Goal: Transaction & Acquisition: Purchase product/service

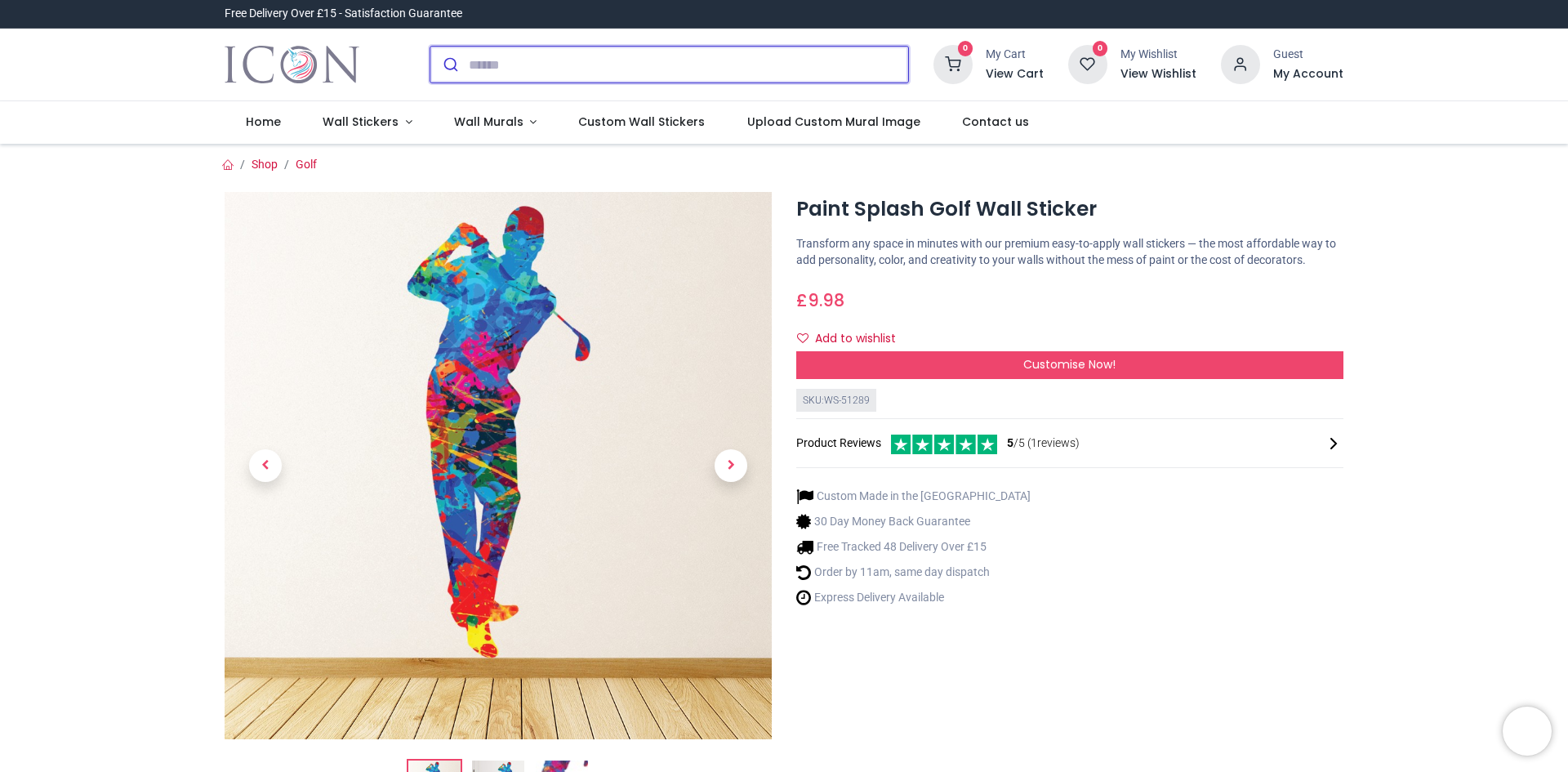
click at [517, 67] on input "search" at bounding box center [688, 64] width 440 height 36
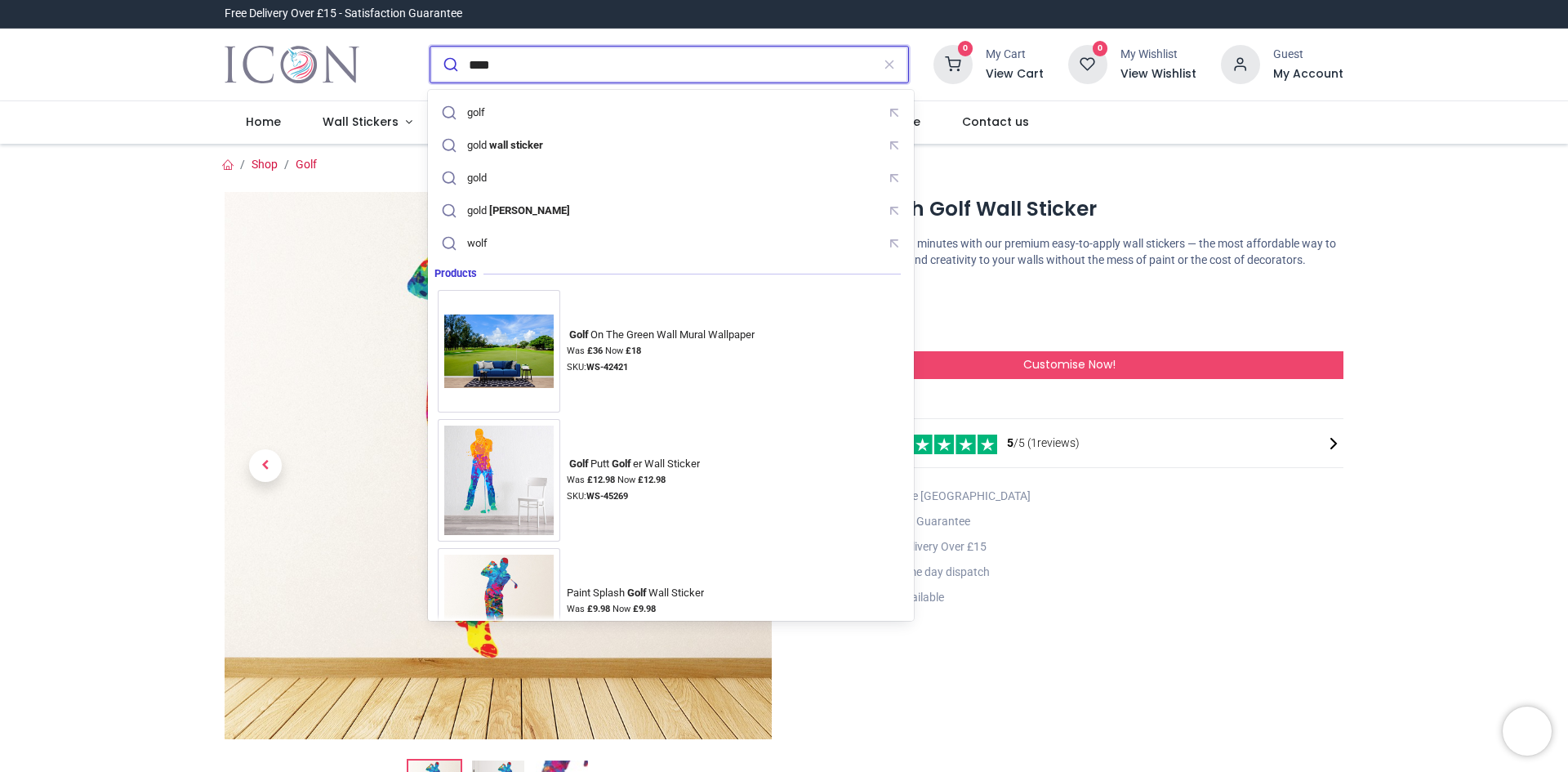
type input "****"
click at [430, 46] on button "submit" at bounding box center [450, 64] width 38 height 36
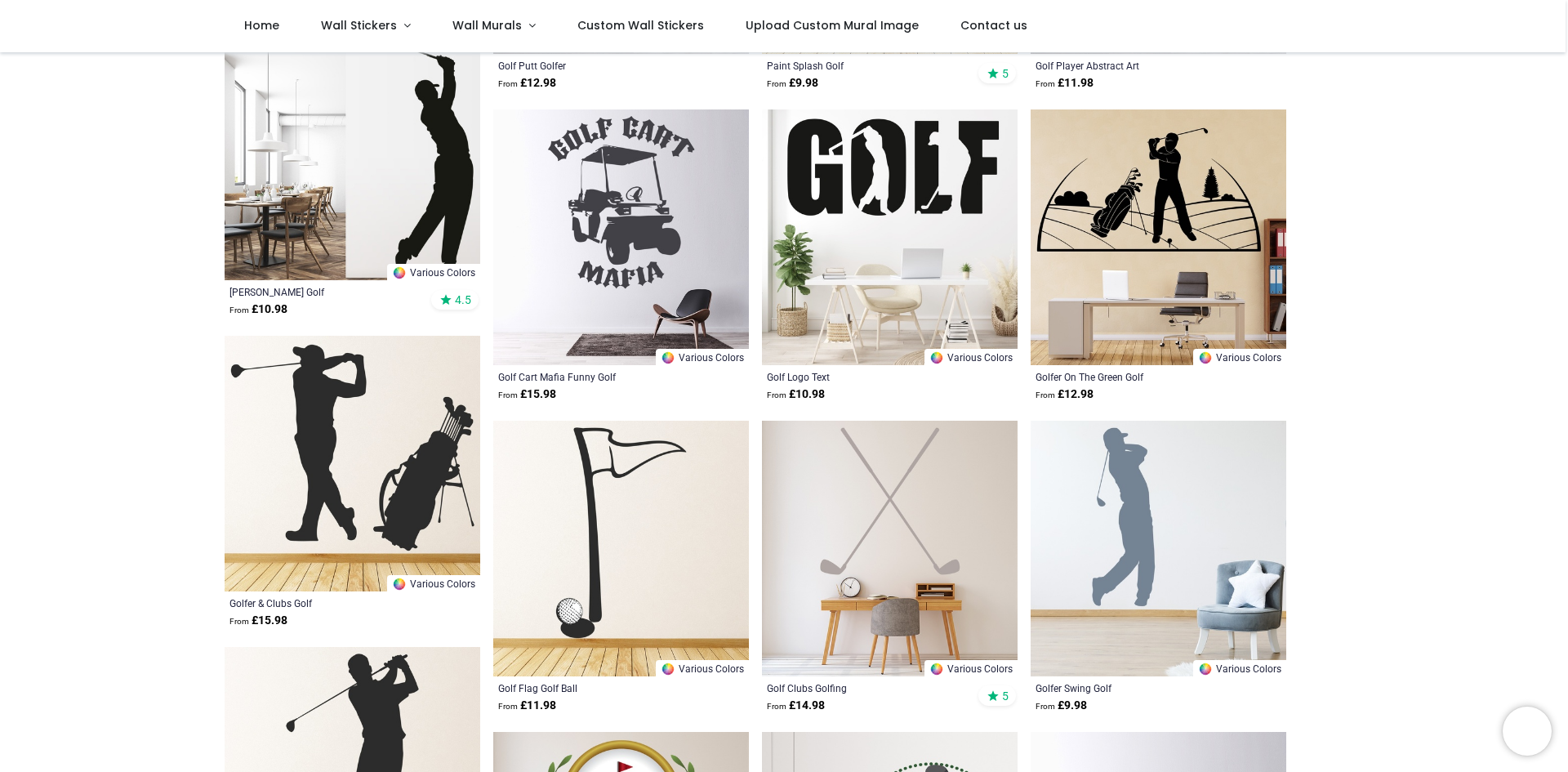
scroll to position [490, 0]
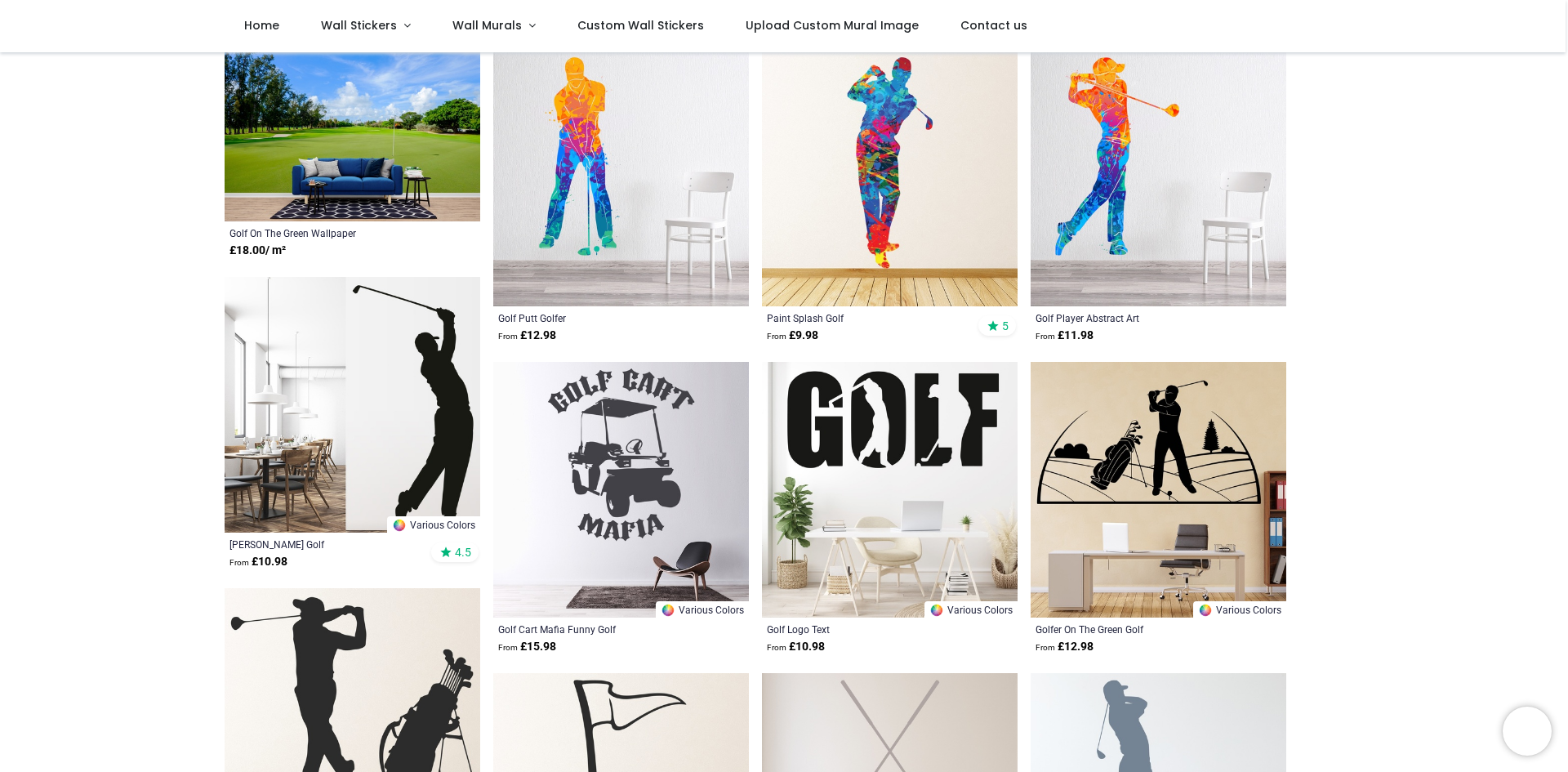
scroll to position [163, 0]
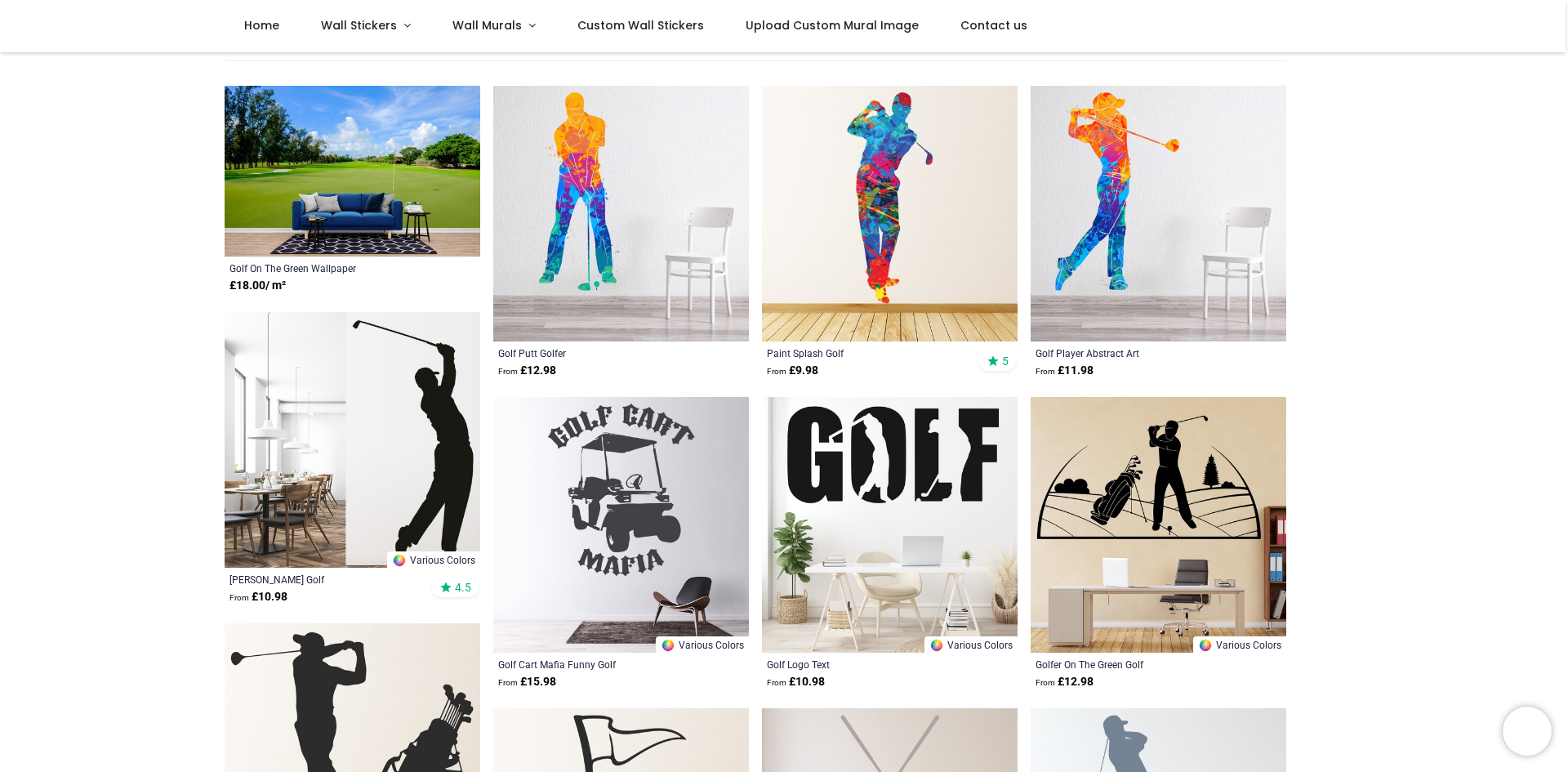
click at [1103, 249] on img at bounding box center [1158, 213] width 256 height 256
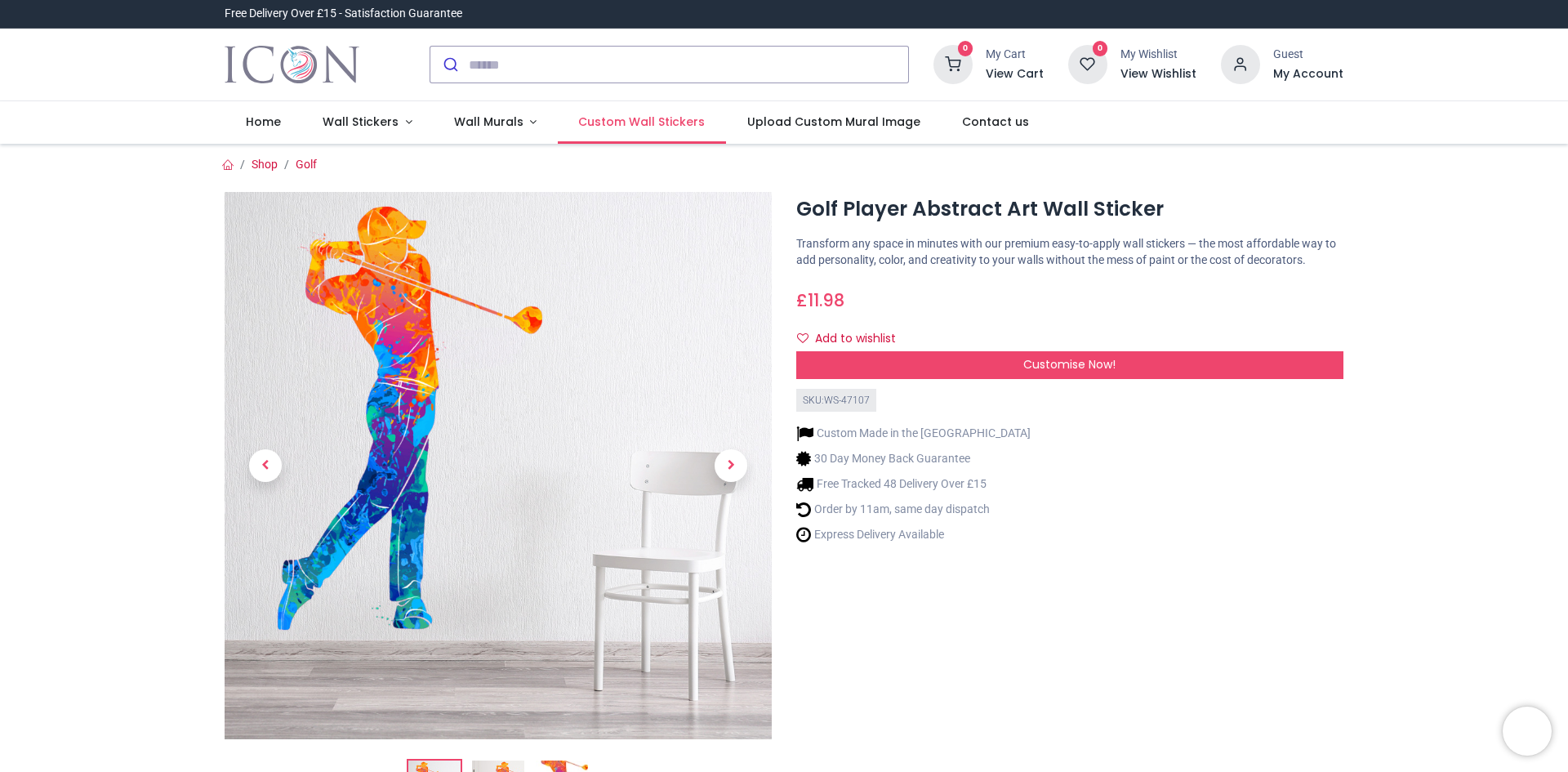
click at [609, 119] on span "Custom Wall Stickers" at bounding box center [641, 122] width 126 height 16
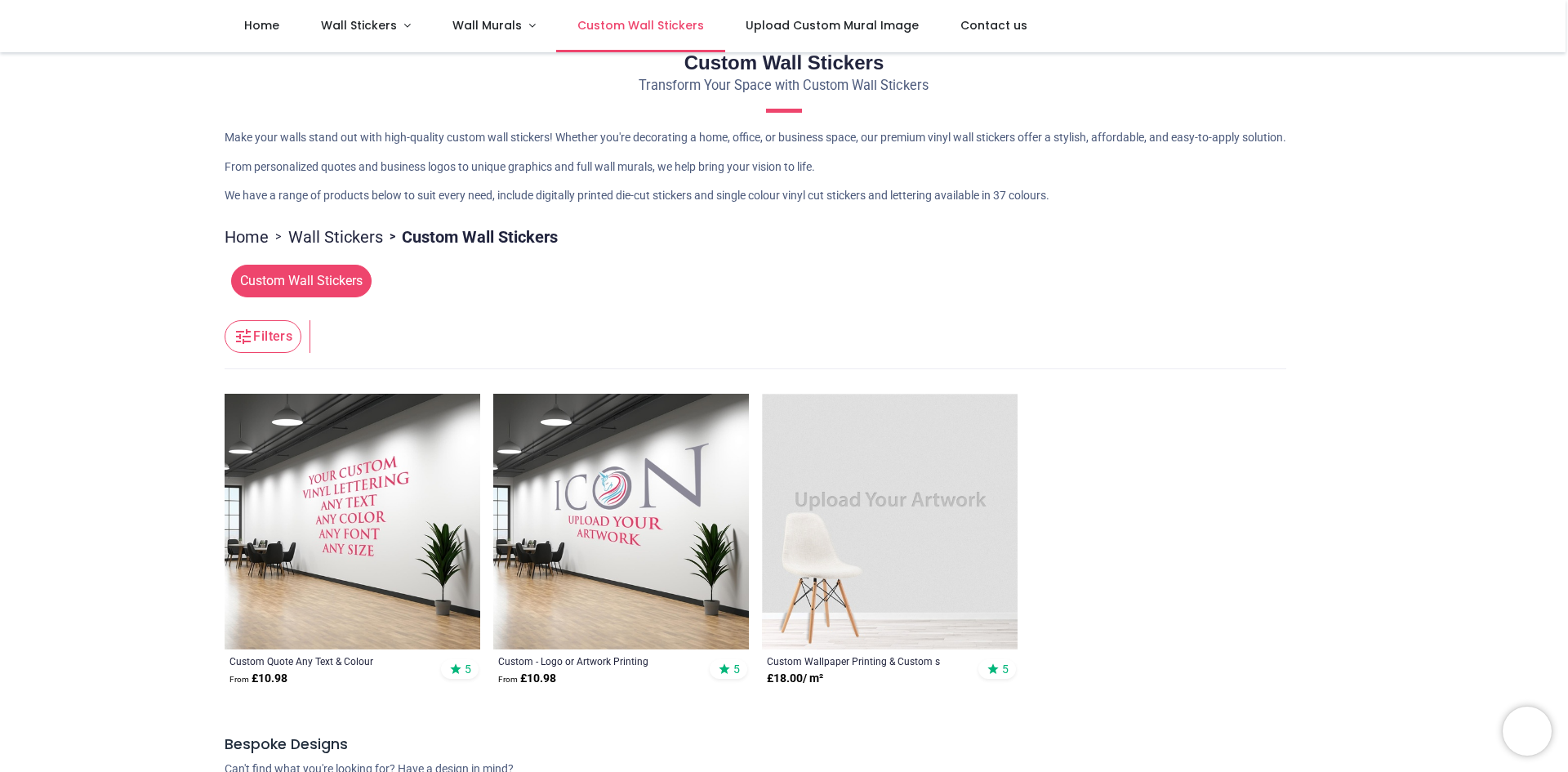
scroll to position [82, 0]
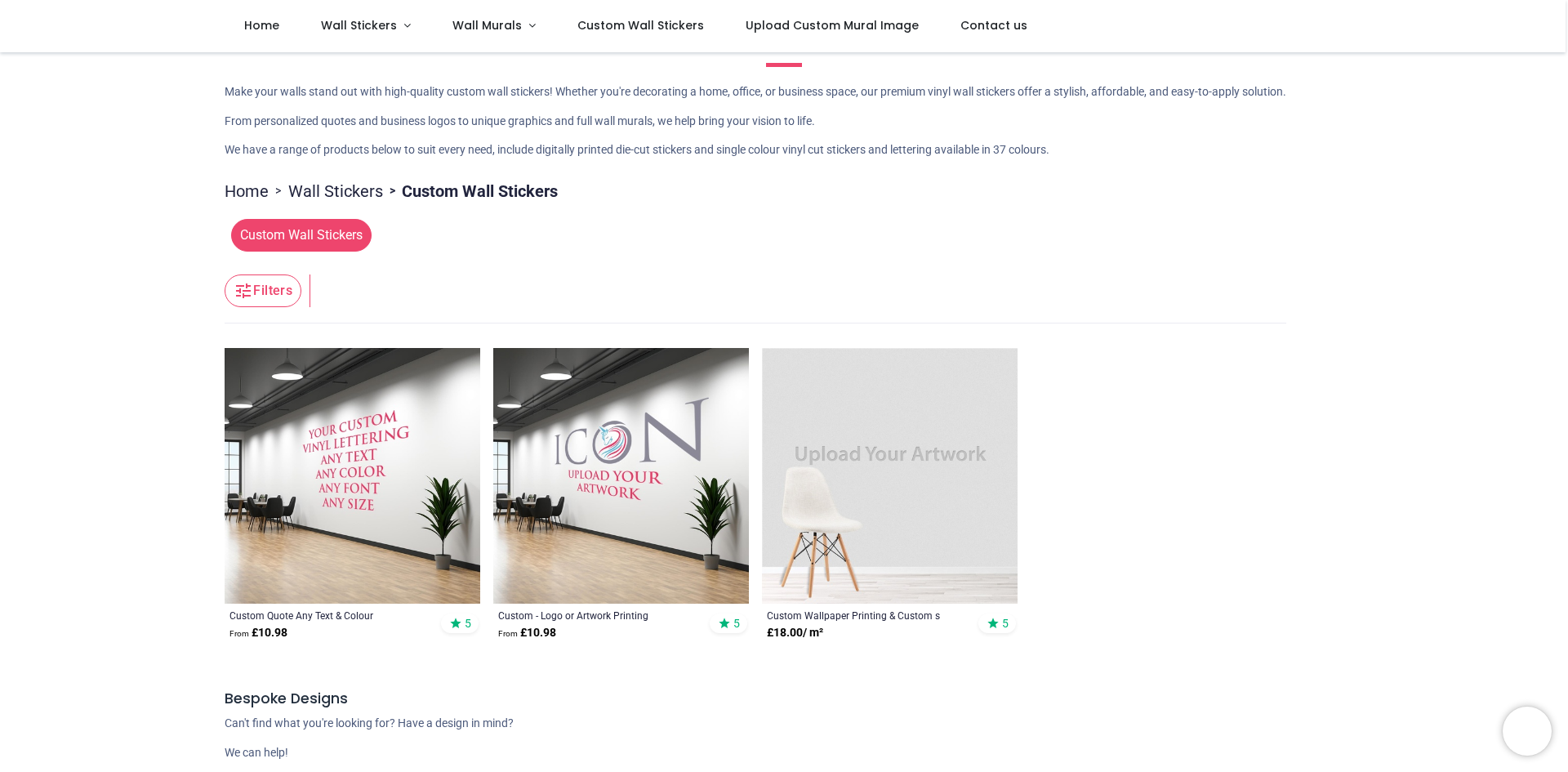
click at [652, 446] on img at bounding box center [621, 475] width 256 height 256
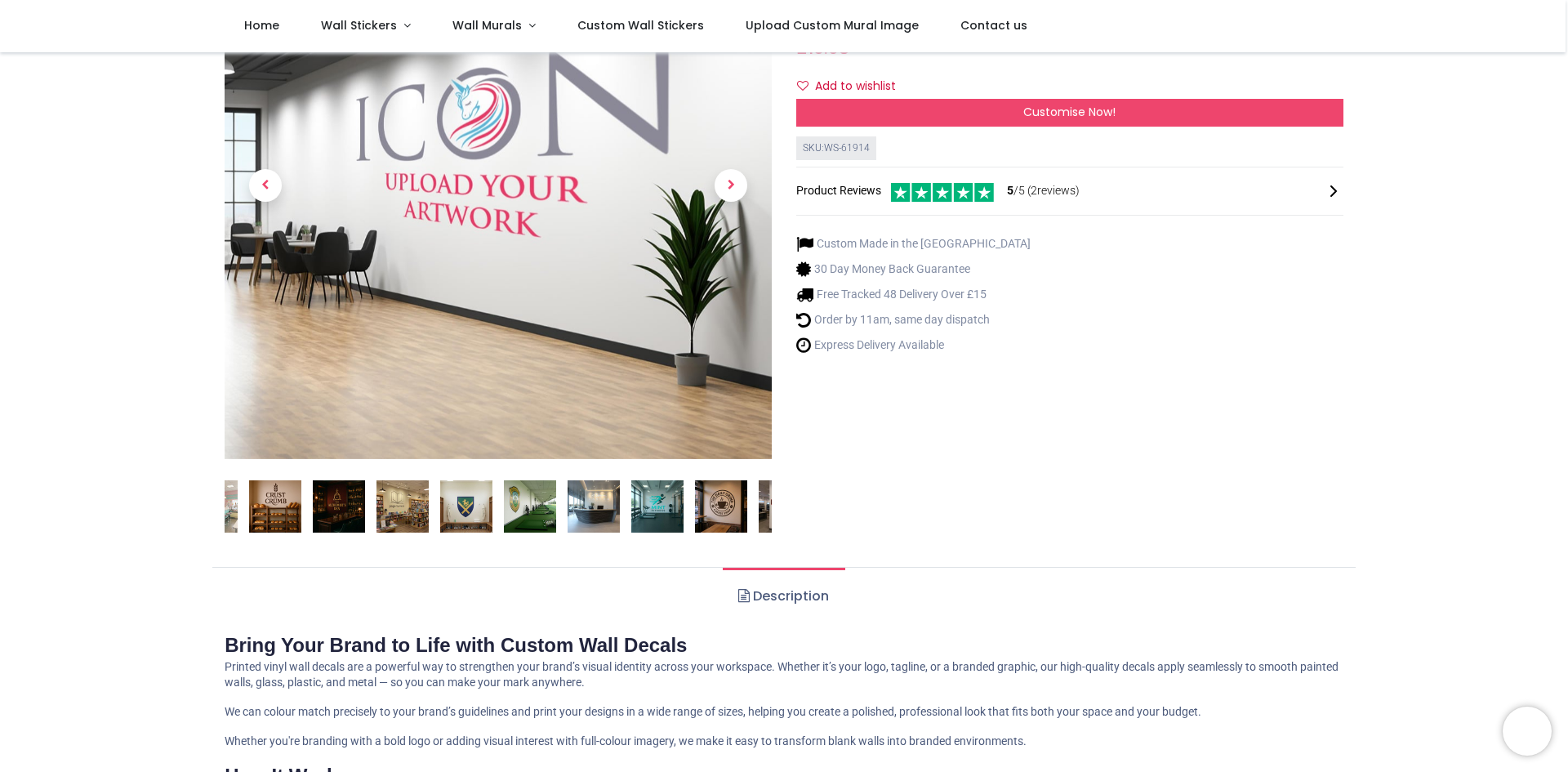
scroll to position [82, 0]
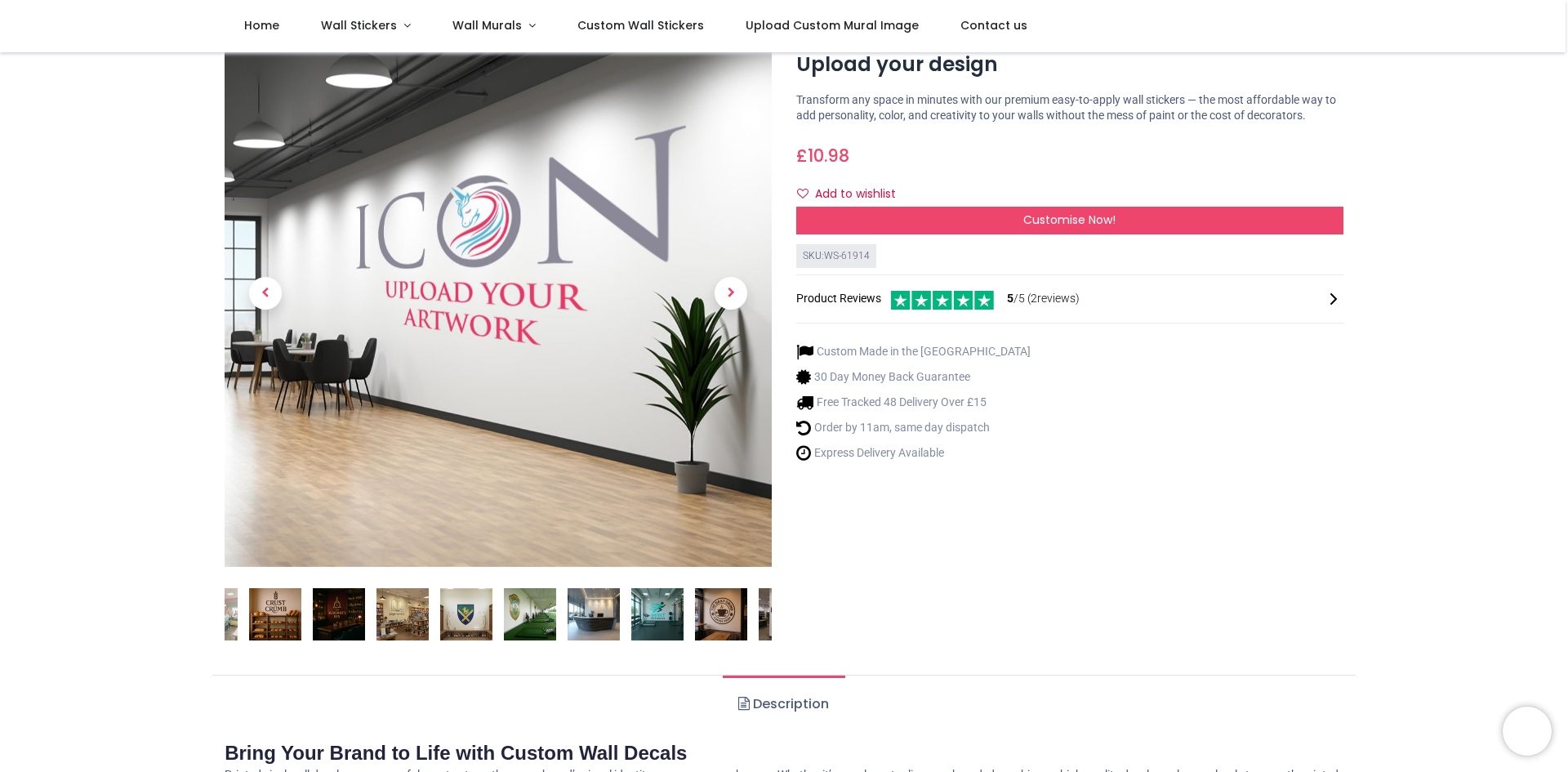
click at [1015, 203] on div "Add to wishlist" at bounding box center [1069, 194] width 547 height 28
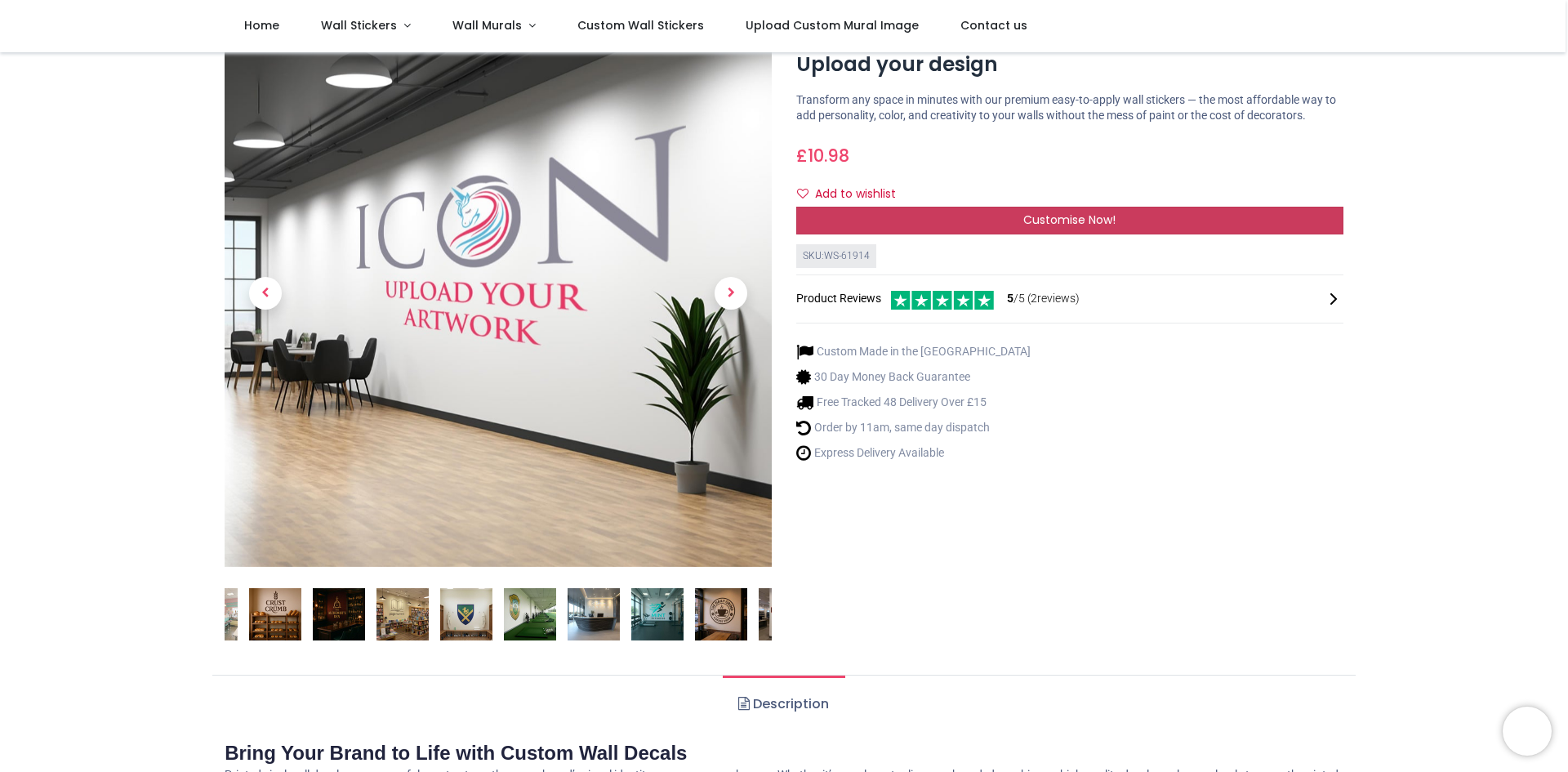
click at [1016, 215] on div "Customise Now!" at bounding box center [1069, 220] width 547 height 28
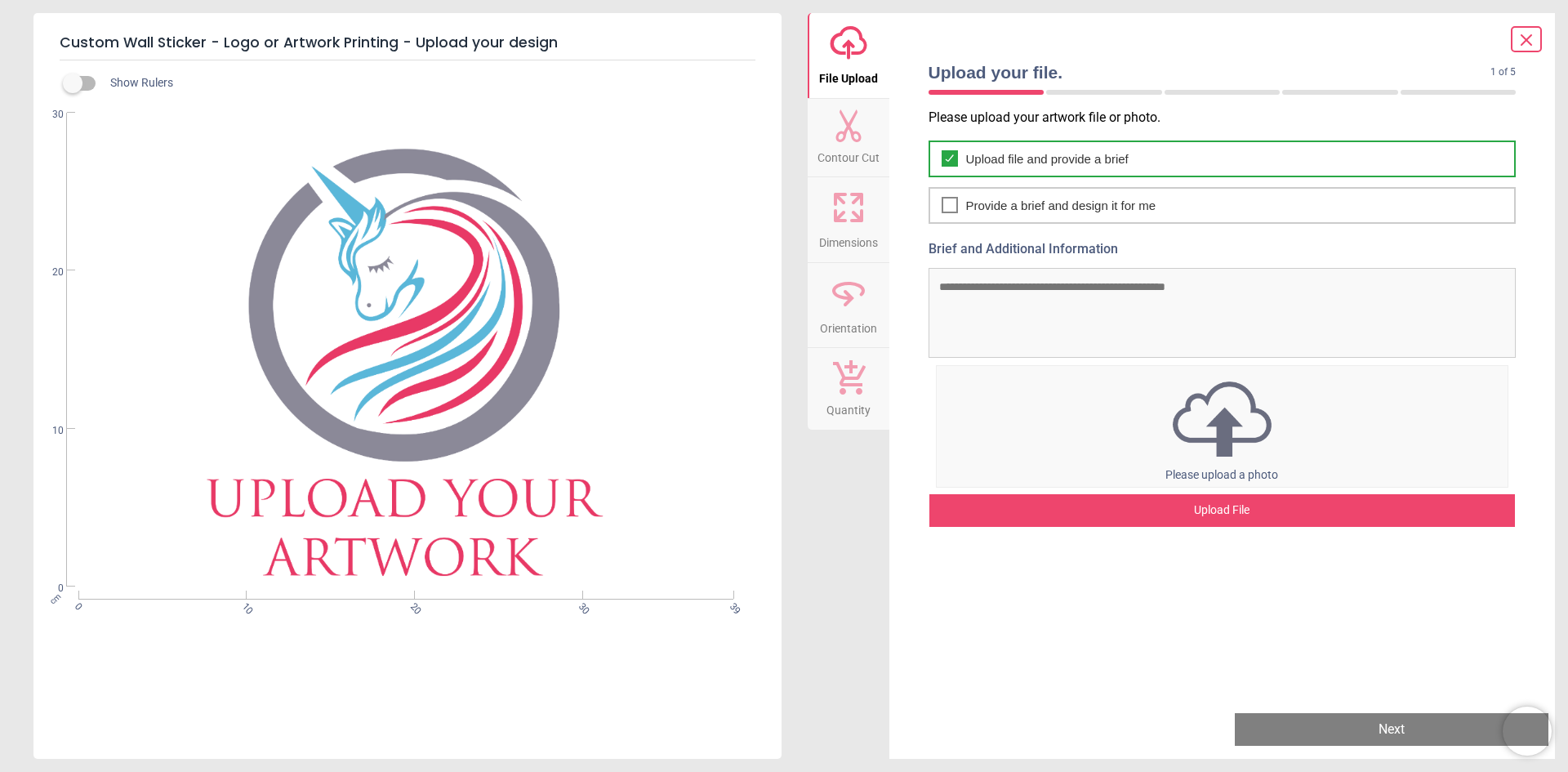
click at [1005, 160] on span "Upload file and provide a brief" at bounding box center [1047, 158] width 163 height 17
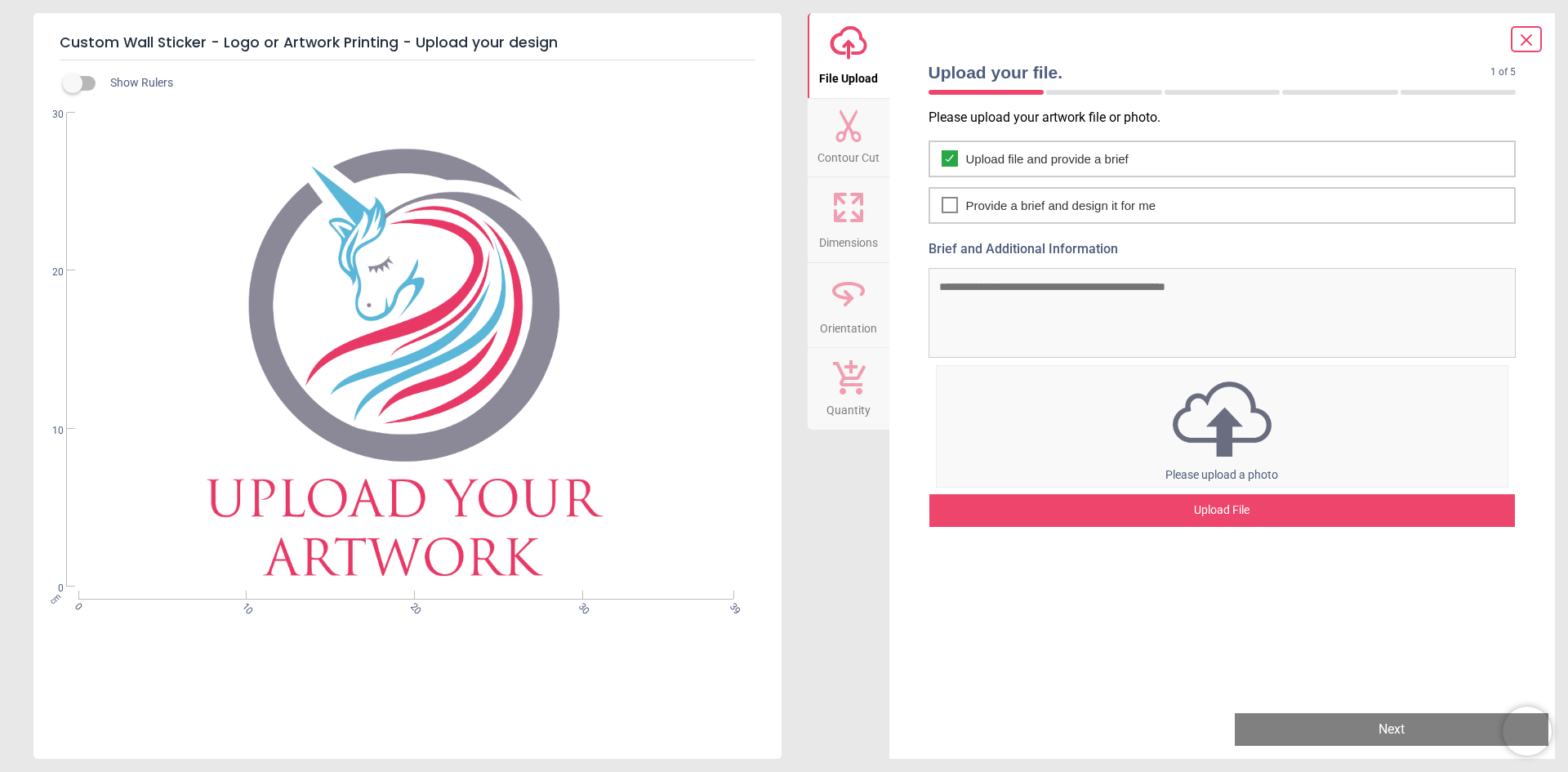
click at [1158, 496] on div "Upload File" at bounding box center [1222, 511] width 586 height 33
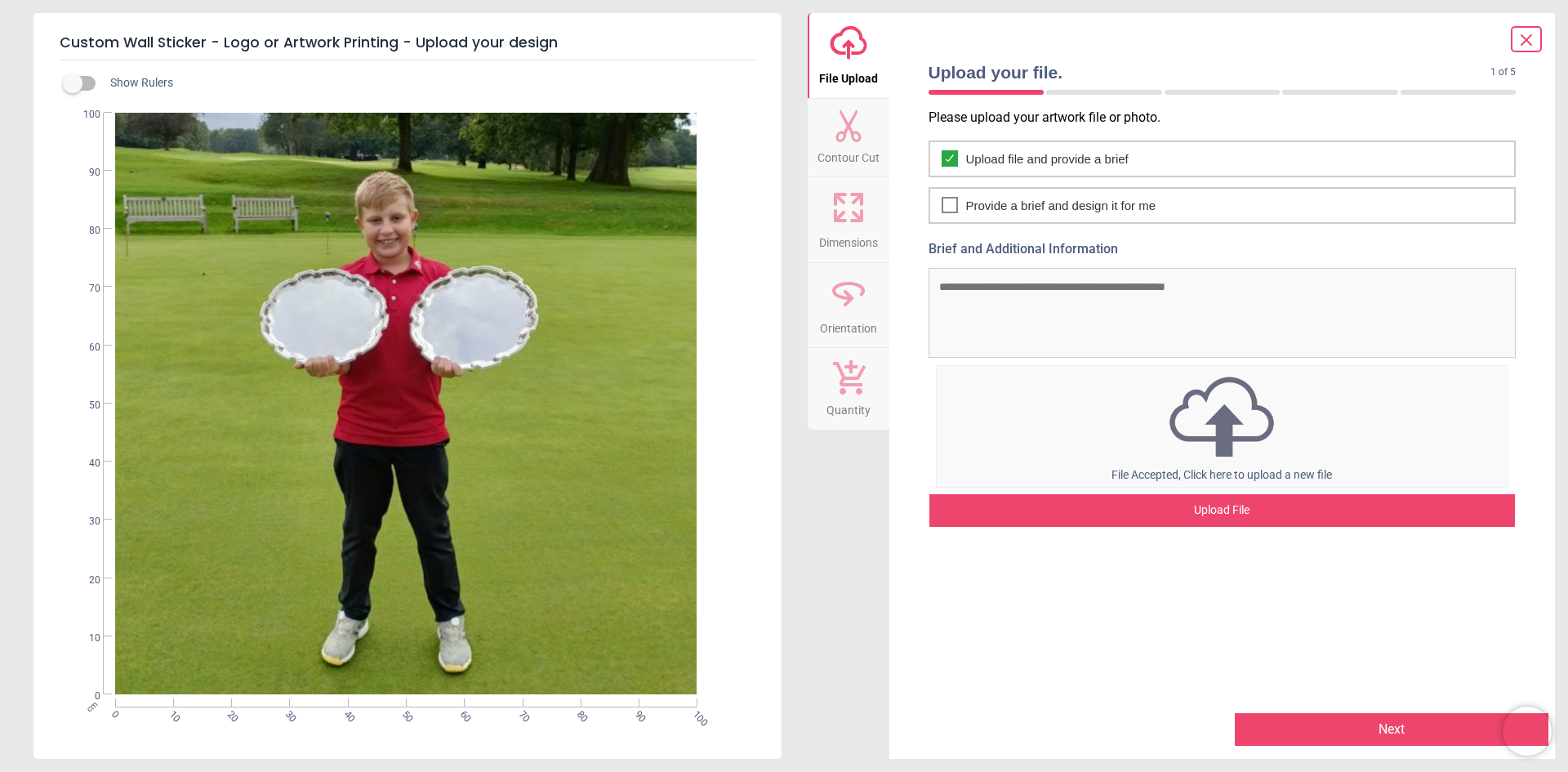
click at [1036, 300] on textarea "Brief and Additional Information" at bounding box center [1222, 312] width 588 height 90
type textarea "**********"
click at [1357, 720] on button "Next" at bounding box center [1389, 729] width 318 height 33
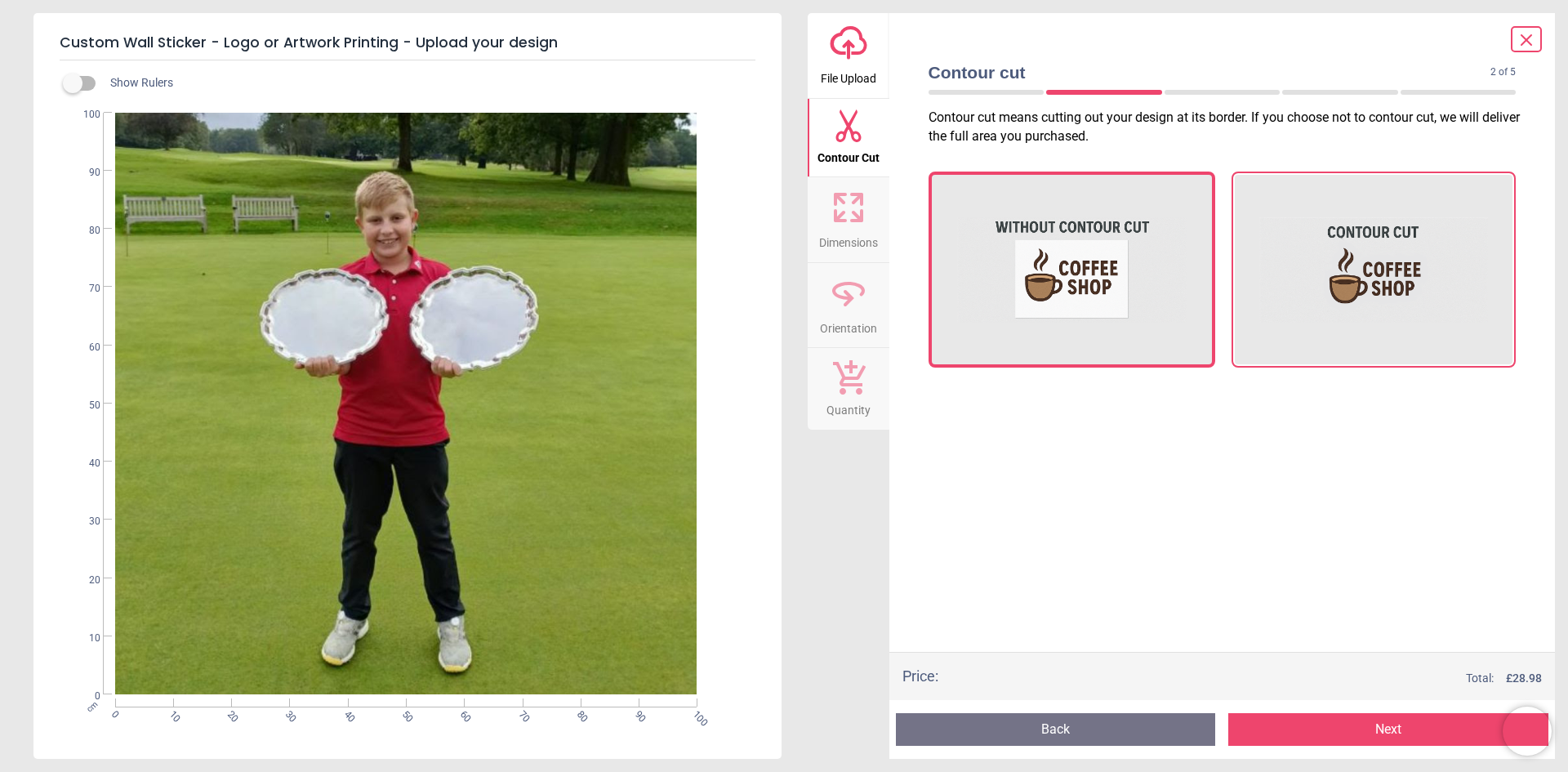
click at [1393, 310] on img at bounding box center [1373, 269] width 229 height 163
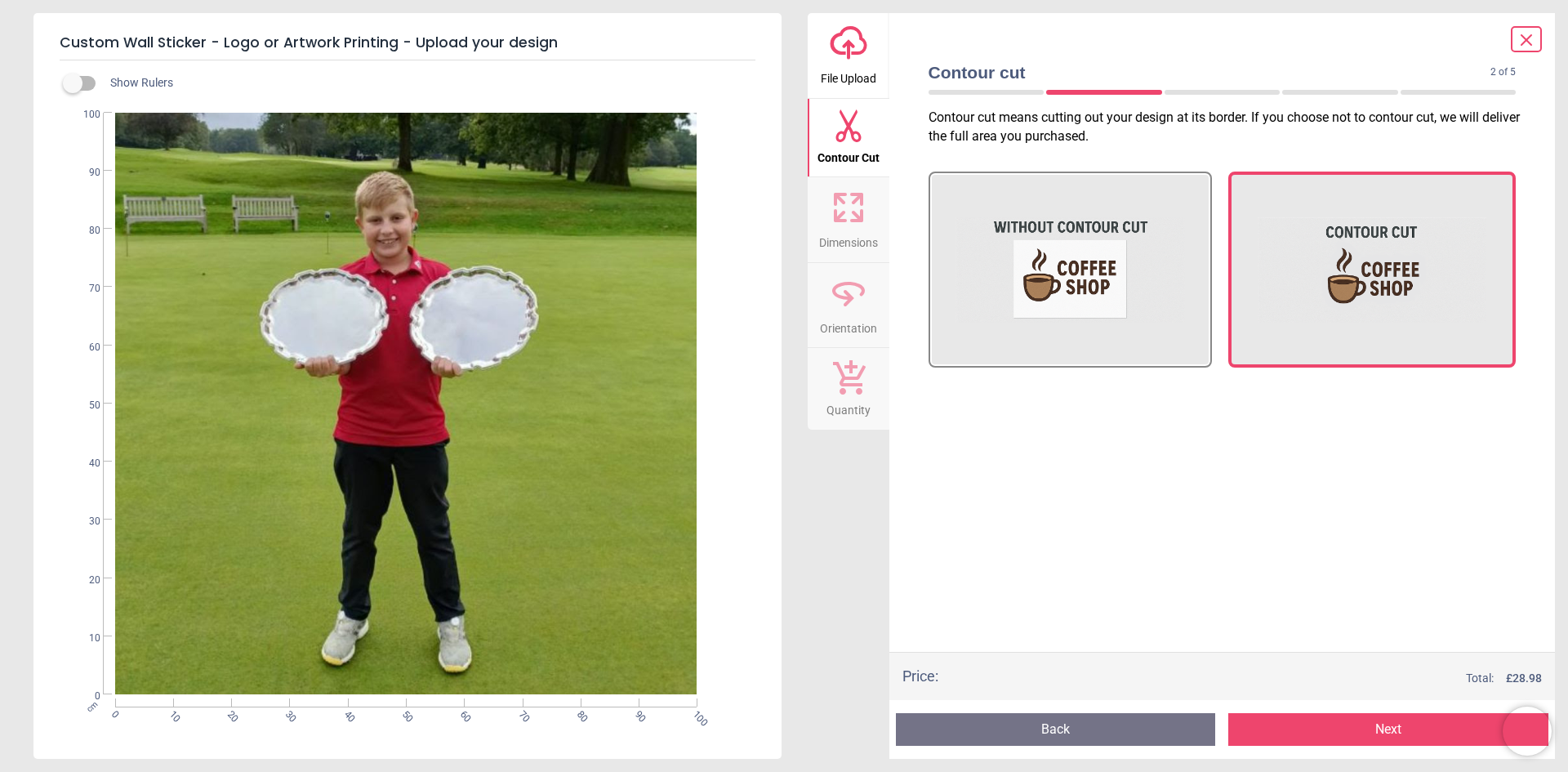
click at [1368, 733] on button "Next" at bounding box center [1388, 729] width 320 height 33
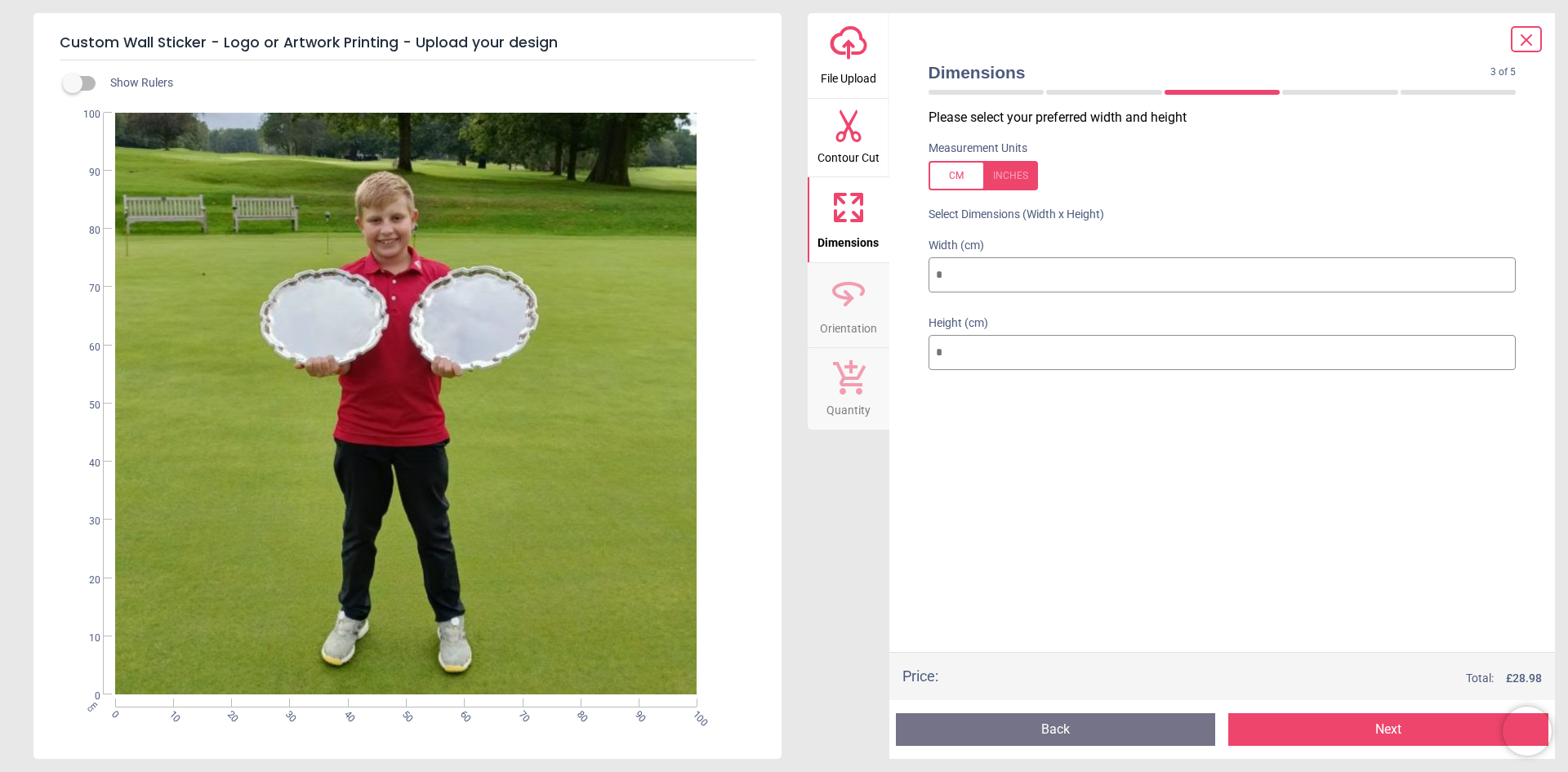
drag, startPoint x: 1038, startPoint y: 284, endPoint x: 924, endPoint y: 280, distance: 114.1
click at [924, 280] on div "Width (cm) ***" at bounding box center [1222, 266] width 614 height 77
click at [1415, 734] on button "Next" at bounding box center [1388, 729] width 320 height 33
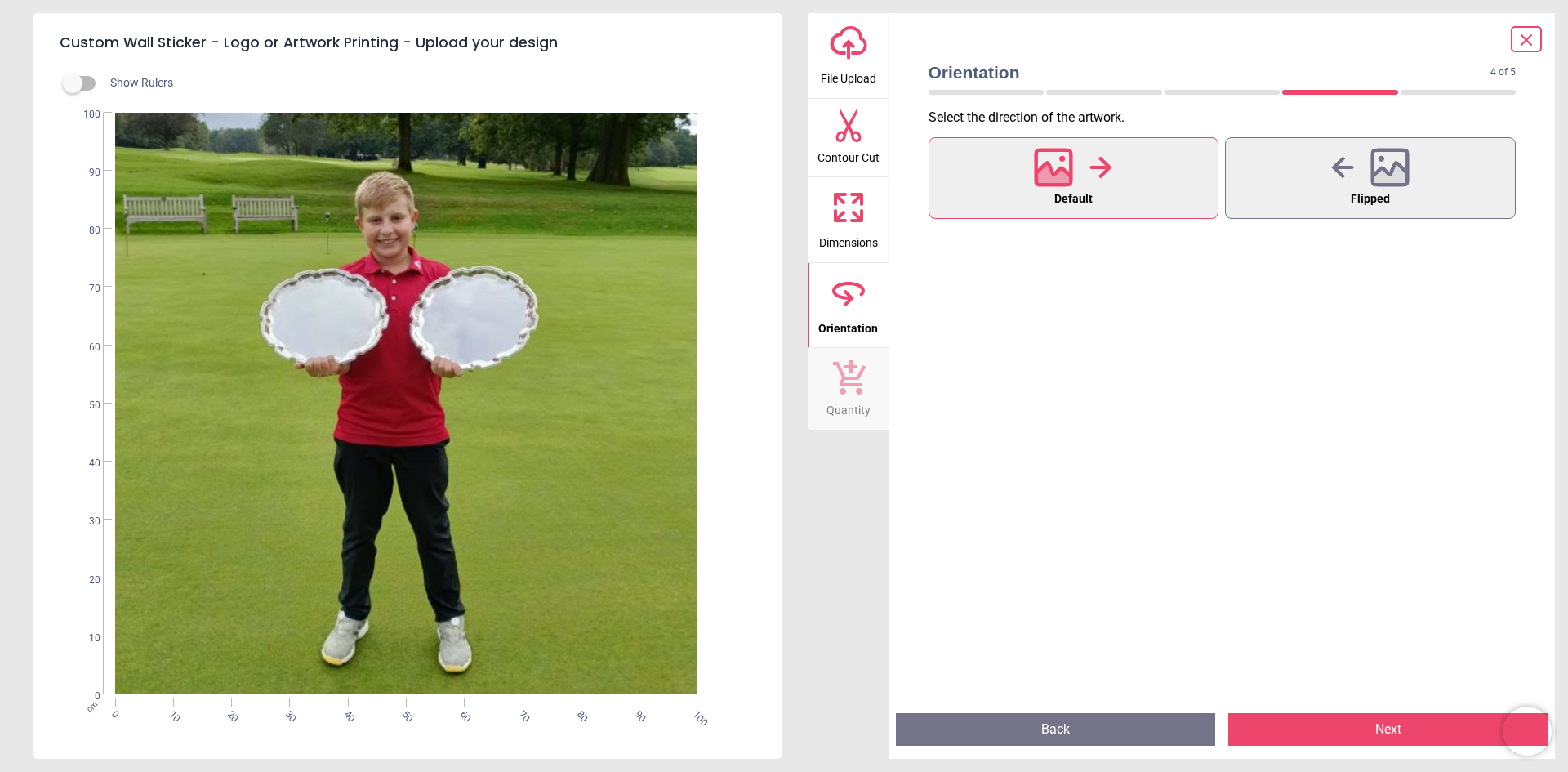
click at [1431, 730] on button "Next" at bounding box center [1388, 729] width 320 height 33
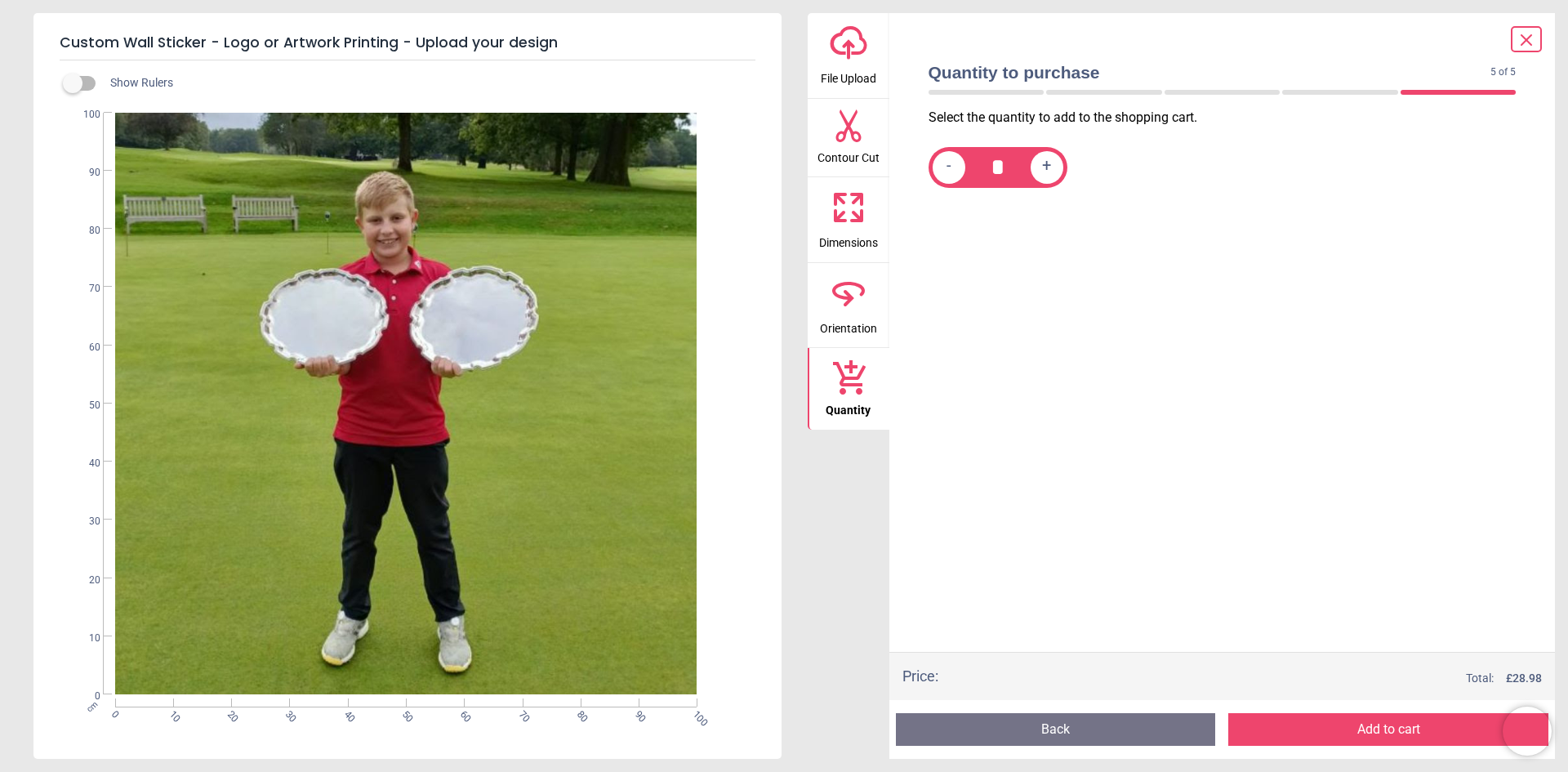
click at [1431, 730] on button "Add to cart" at bounding box center [1388, 729] width 320 height 33
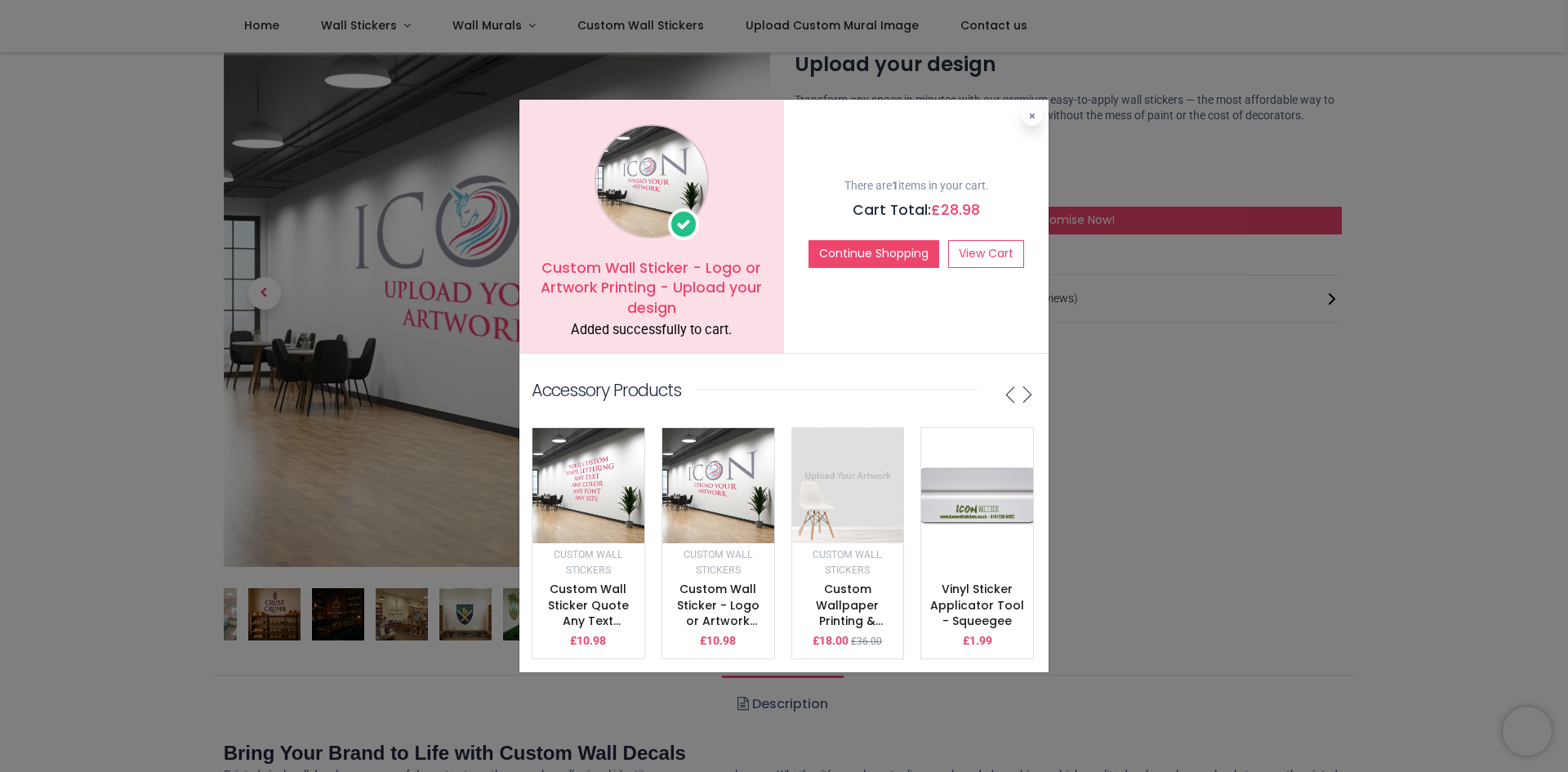
click at [1007, 228] on div "There are 1 items in your cart. Cart Total: £ 28.98 Continue Shopping View Cart" at bounding box center [916, 226] width 265 height 253
click at [1004, 247] on link "View Cart" at bounding box center [986, 254] width 76 height 28
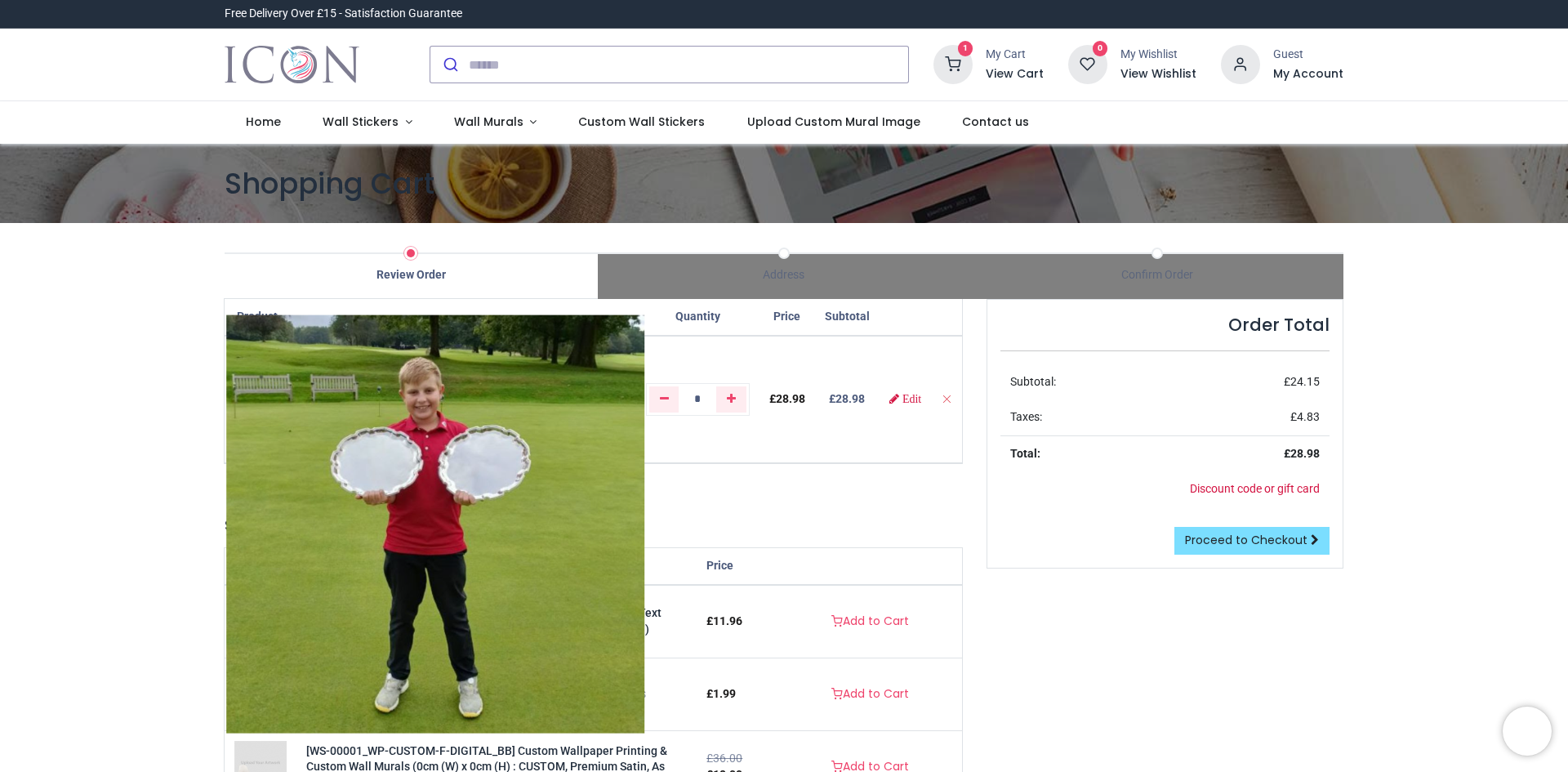
click at [464, 557] on img at bounding box center [435, 523] width 418 height 418
